Goal: Check status: Check status

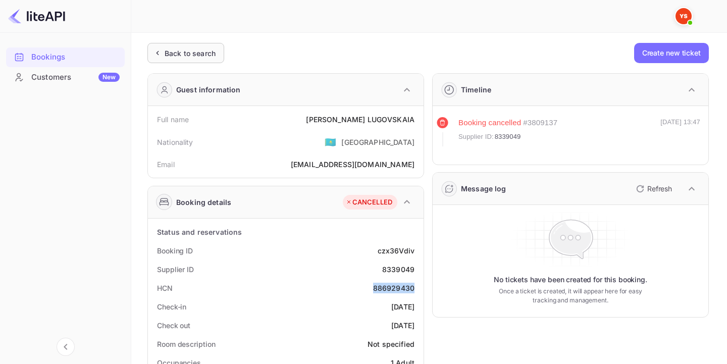
click at [198, 52] on div "Back to search" at bounding box center [190, 53] width 51 height 11
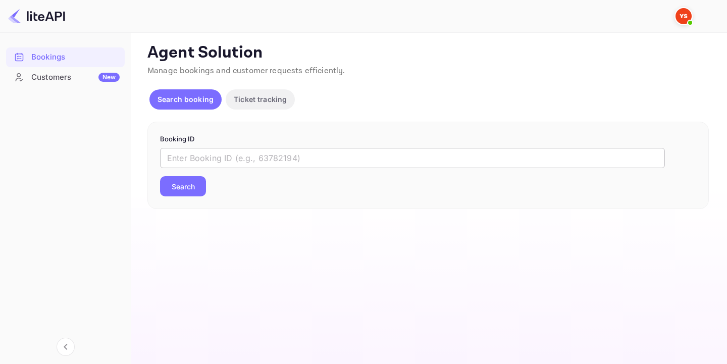
click at [252, 154] on input "text" at bounding box center [412, 158] width 505 height 20
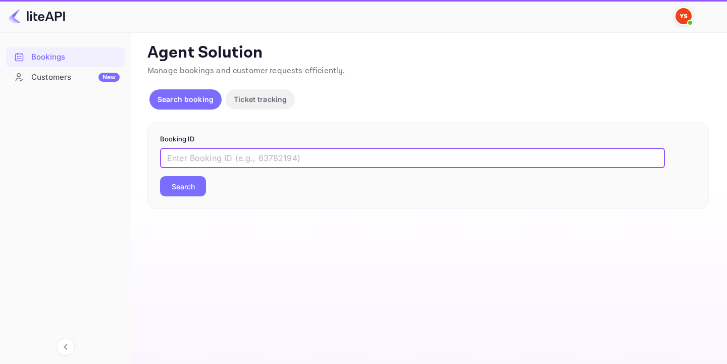
paste input "8442701"
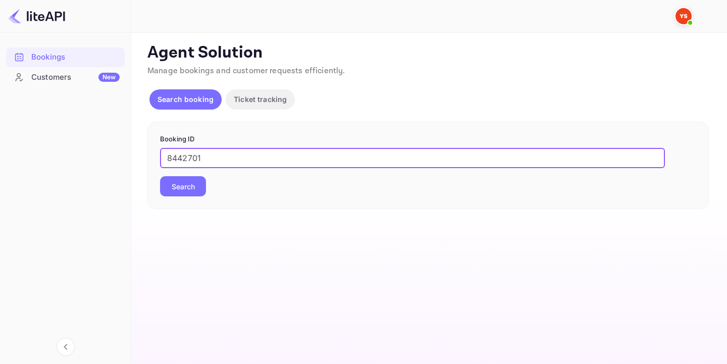
type input "8442701"
click at [182, 186] on button "Search" at bounding box center [183, 186] width 46 height 20
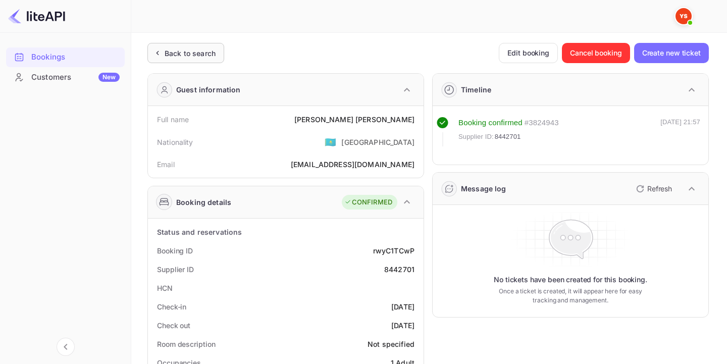
click at [191, 48] on div "Back to search" at bounding box center [190, 53] width 51 height 11
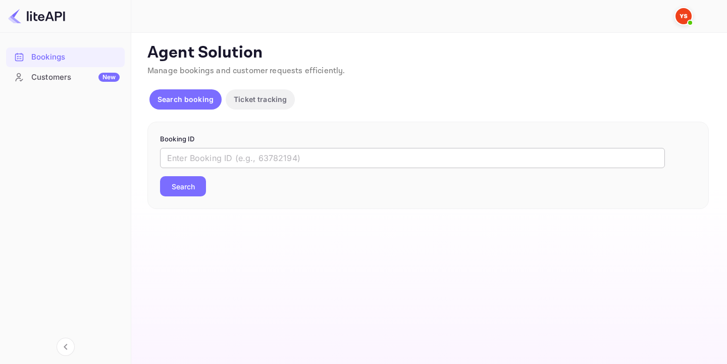
click at [250, 161] on input "text" at bounding box center [412, 158] width 505 height 20
paste input "9010605"
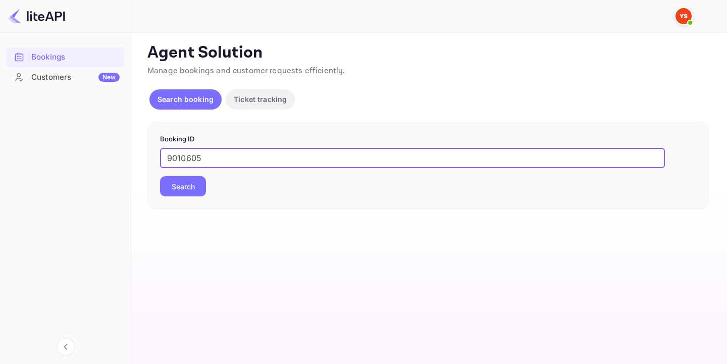
type input "9010605"
click at [192, 191] on button "Search" at bounding box center [183, 186] width 46 height 20
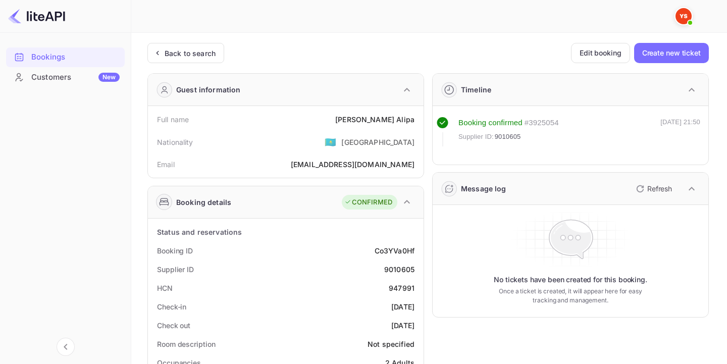
click at [172, 50] on div "Back to search" at bounding box center [190, 53] width 51 height 11
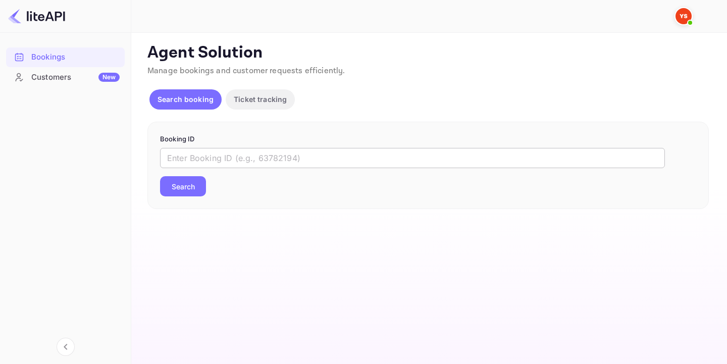
click at [204, 151] on input "text" at bounding box center [412, 158] width 505 height 20
paste input "9010605"
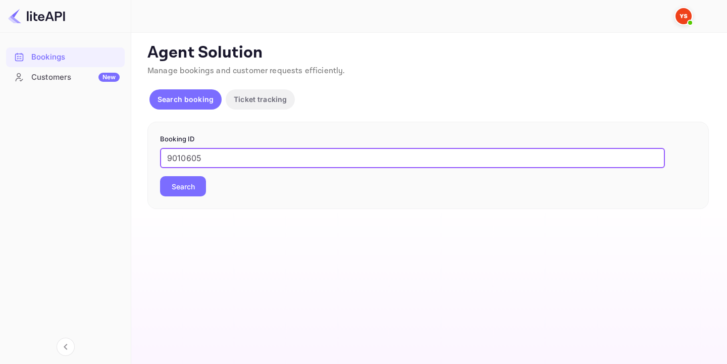
type input "9010605"
click at [199, 198] on div "Booking ID 9010605 ​ Search" at bounding box center [427, 166] width 561 height 88
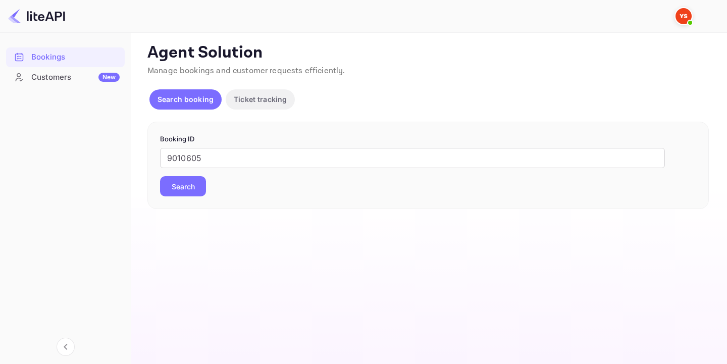
click at [192, 186] on button "Search" at bounding box center [183, 186] width 46 height 20
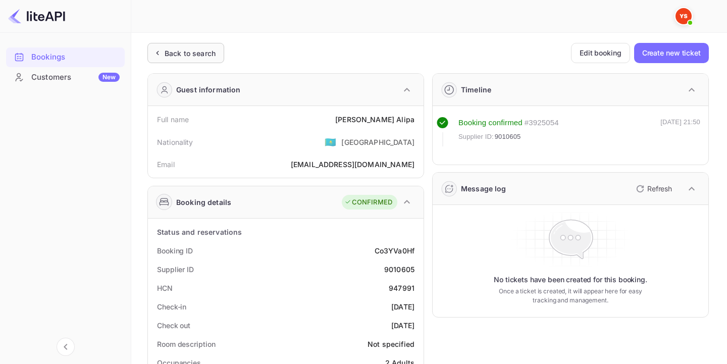
click at [181, 54] on div "Back to search" at bounding box center [190, 53] width 51 height 11
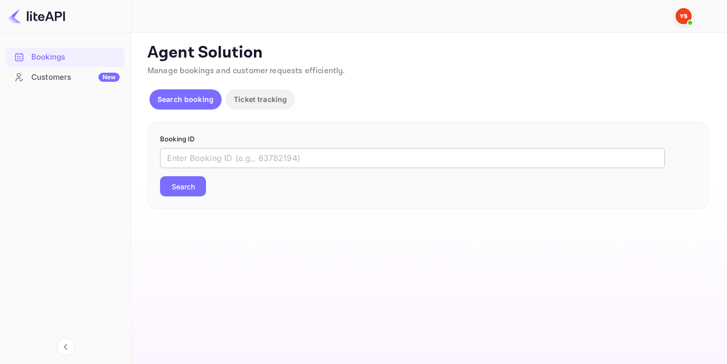
click at [227, 160] on input "text" at bounding box center [412, 158] width 505 height 20
paste input "1653928"
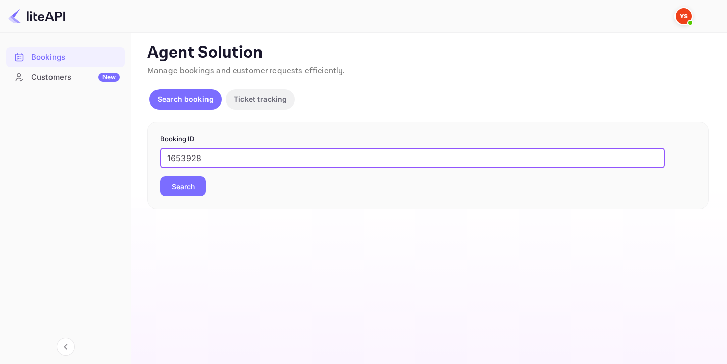
click at [184, 185] on button "Search" at bounding box center [183, 186] width 46 height 20
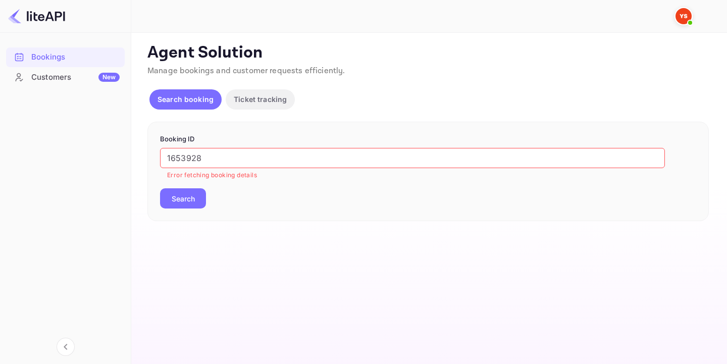
click at [357, 158] on input "1653928" at bounding box center [412, 158] width 505 height 20
paste input "9112802"
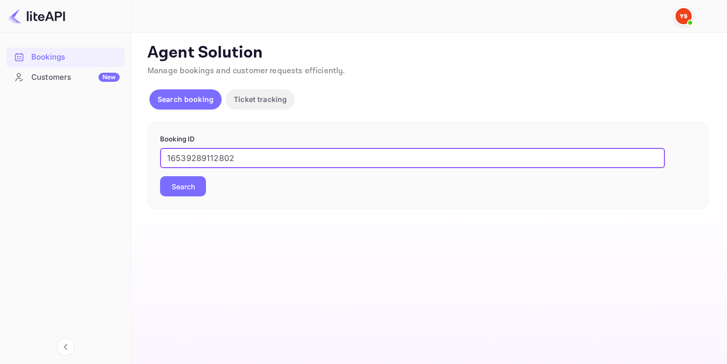
click at [357, 158] on input "16539289112802" at bounding box center [412, 158] width 505 height 20
paste input "text"
type input "9112802"
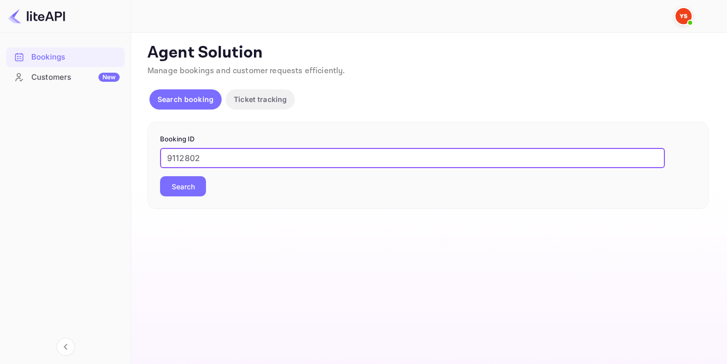
click at [193, 180] on button "Search" at bounding box center [183, 186] width 46 height 20
